Goal: Task Accomplishment & Management: Complete application form

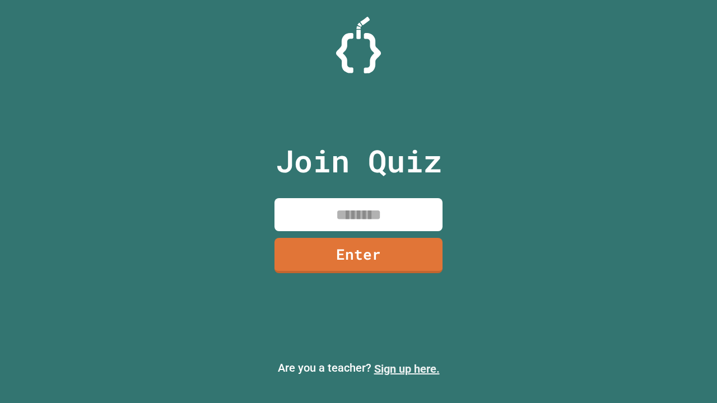
click at [407, 369] on link "Sign up here." at bounding box center [407, 368] width 66 height 13
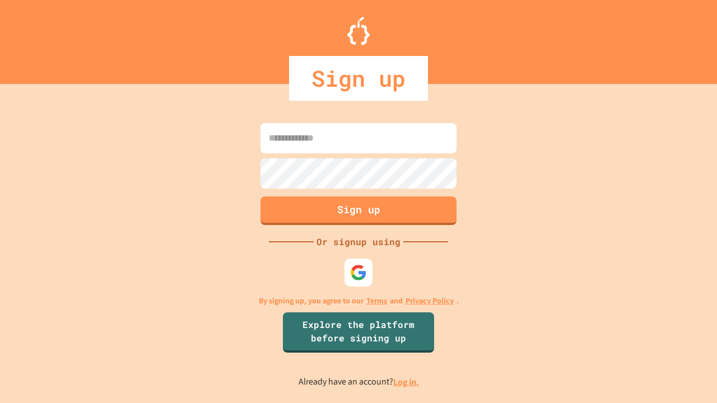
click at [407, 382] on link "Log in." at bounding box center [406, 382] width 26 height 12
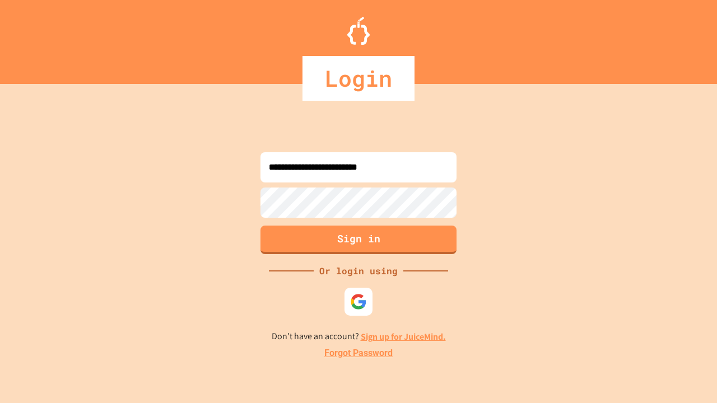
type input "**********"
